Goal: Task Accomplishment & Management: Manage account settings

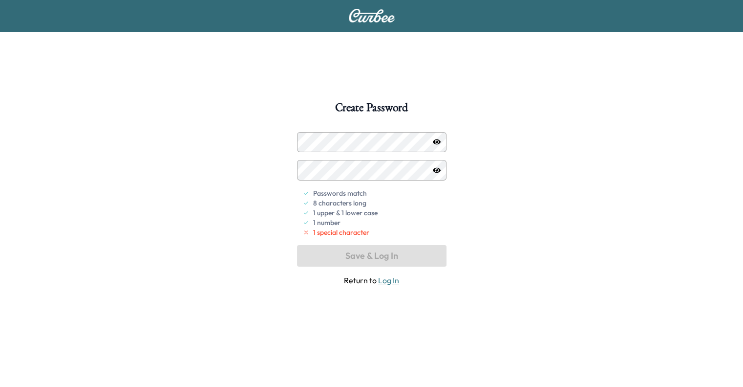
click at [388, 262] on div "Passwords match 8 characters long 1 upper & 1 lower case 1 number 1 special cha…" at bounding box center [372, 209] width 150 height 154
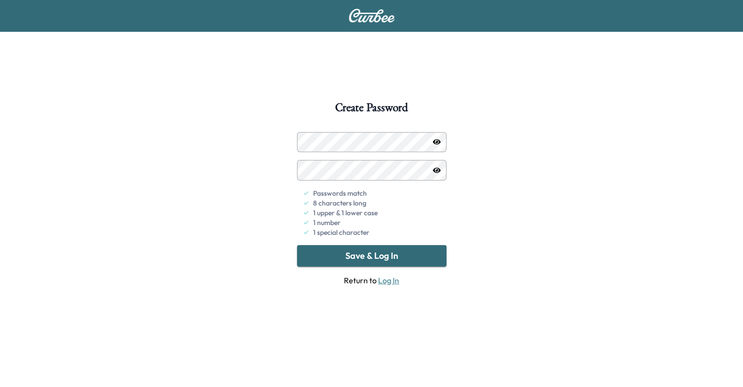
click at [373, 255] on button "Save & Log In" at bounding box center [372, 256] width 150 height 22
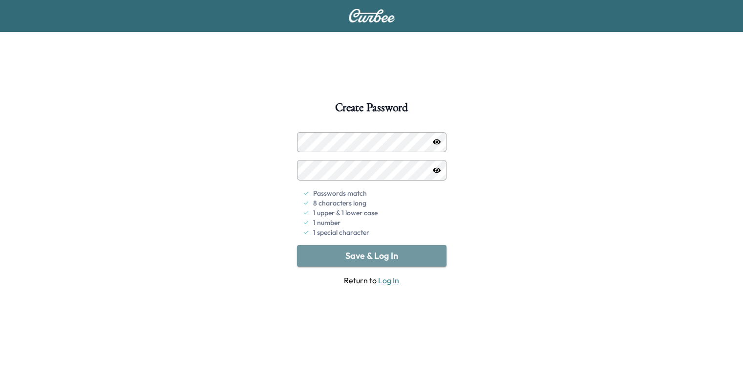
click at [369, 255] on button "Save & Log In" at bounding box center [372, 256] width 150 height 22
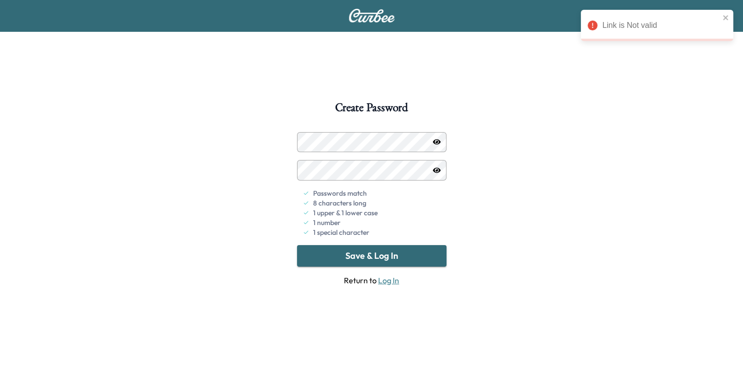
click at [385, 282] on link "Log In" at bounding box center [388, 280] width 21 height 10
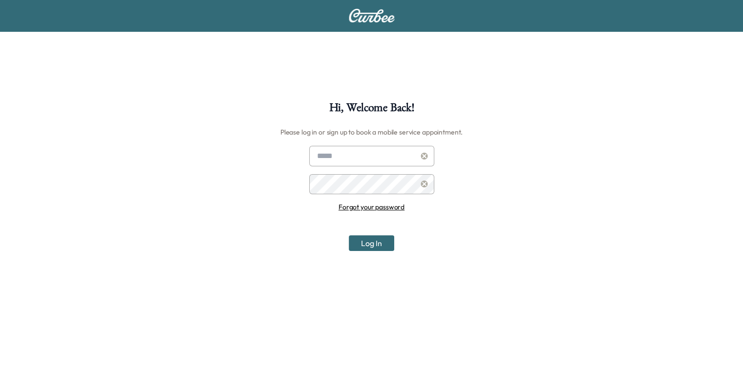
click at [360, 158] on input "text" at bounding box center [371, 156] width 125 height 21
type input "**********"
click at [368, 207] on link "Forgot your password" at bounding box center [372, 206] width 66 height 9
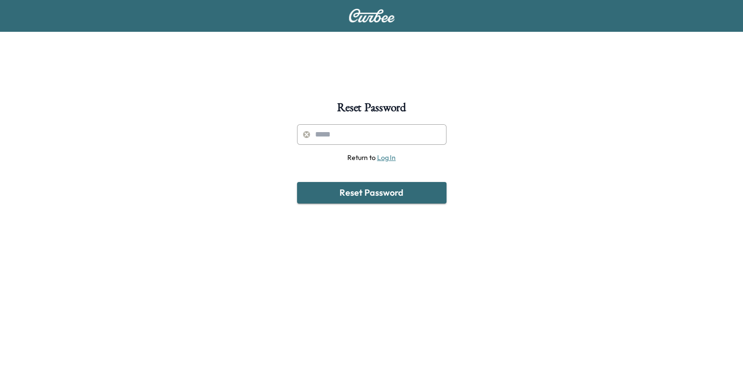
click at [343, 136] on input "text" at bounding box center [372, 134] width 150 height 21
type input "**********"
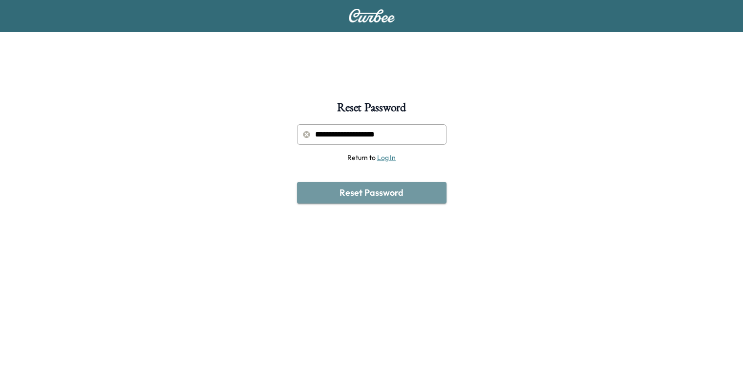
click at [382, 191] on button "Reset Password" at bounding box center [372, 193] width 150 height 22
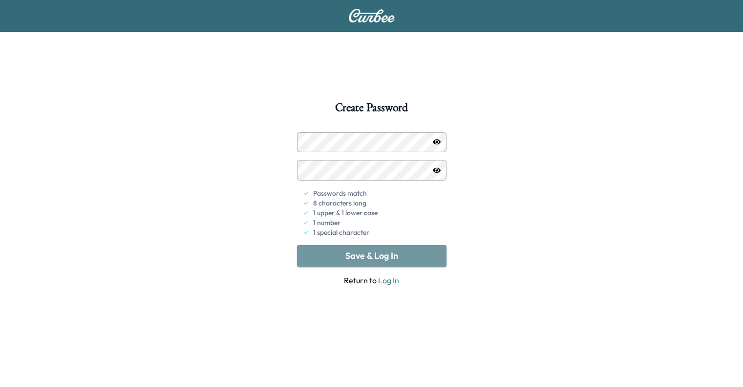
click at [377, 260] on button "Save & Log In" at bounding box center [372, 256] width 150 height 22
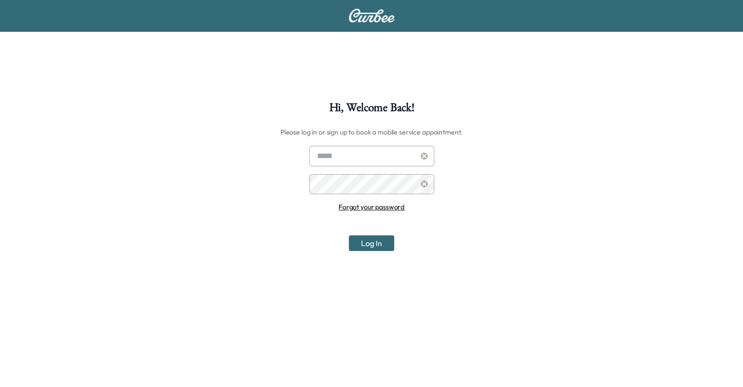
drag, startPoint x: 387, startPoint y: 156, endPoint x: 377, endPoint y: 157, distance: 9.9
click at [378, 157] on input "text" at bounding box center [371, 156] width 125 height 21
type input "**********"
click at [349, 235] on button "Log In" at bounding box center [371, 243] width 45 height 16
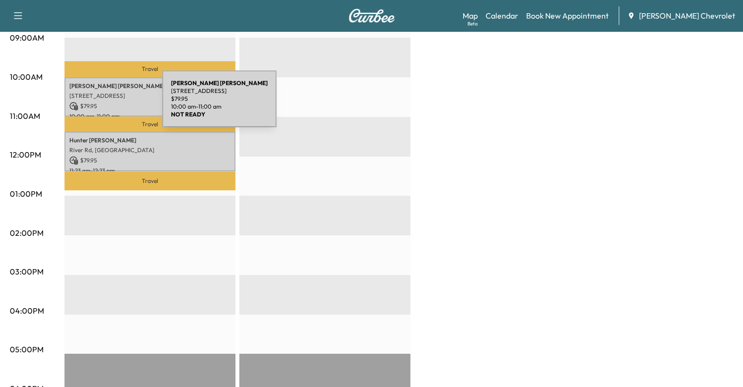
scroll to position [293, 0]
